Goal: Navigation & Orientation: Find specific page/section

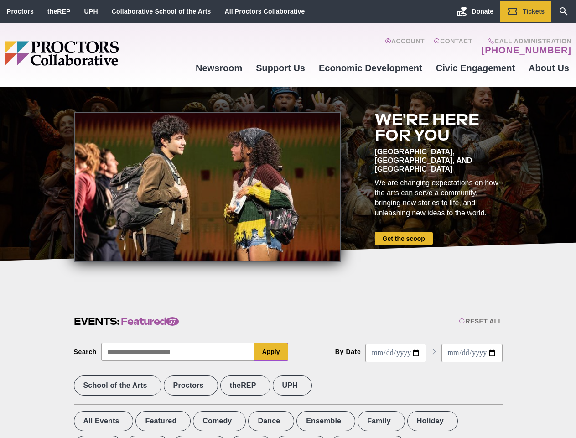
click at [288, 219] on div at bounding box center [207, 187] width 267 height 150
click at [480, 321] on div "Reset All" at bounding box center [480, 320] width 43 height 7
click at [271, 351] on button "Apply" at bounding box center [271, 351] width 34 height 18
